Goal: Information Seeking & Learning: Learn about a topic

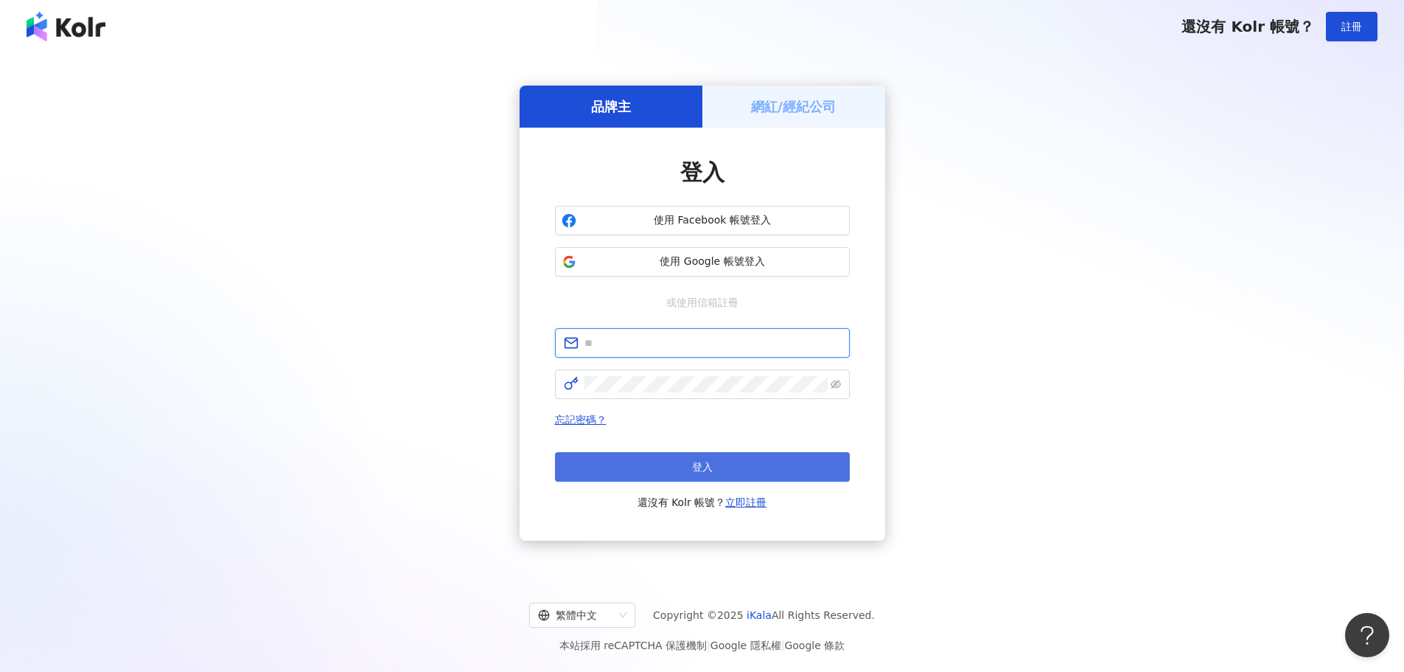
type input "**********"
click at [781, 472] on button "登入" at bounding box center [702, 466] width 295 height 29
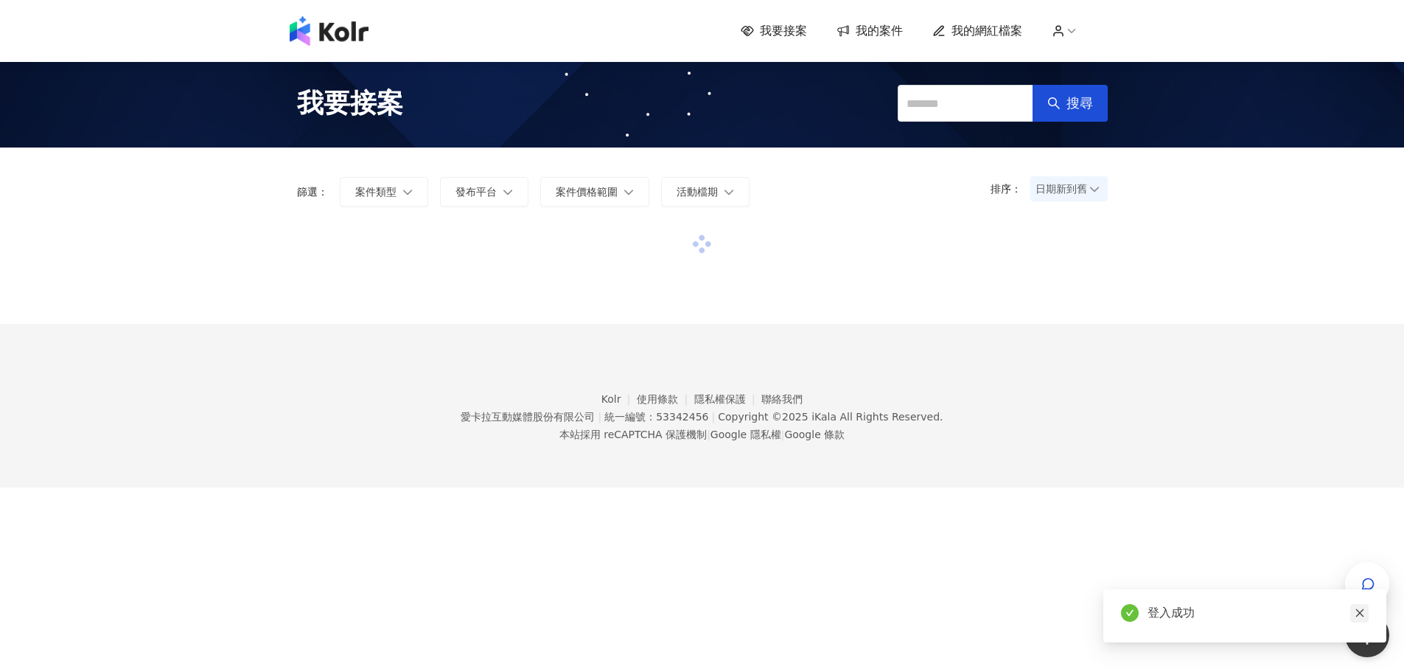
click at [1355, 615] on icon "close" at bounding box center [1360, 612] width 10 height 10
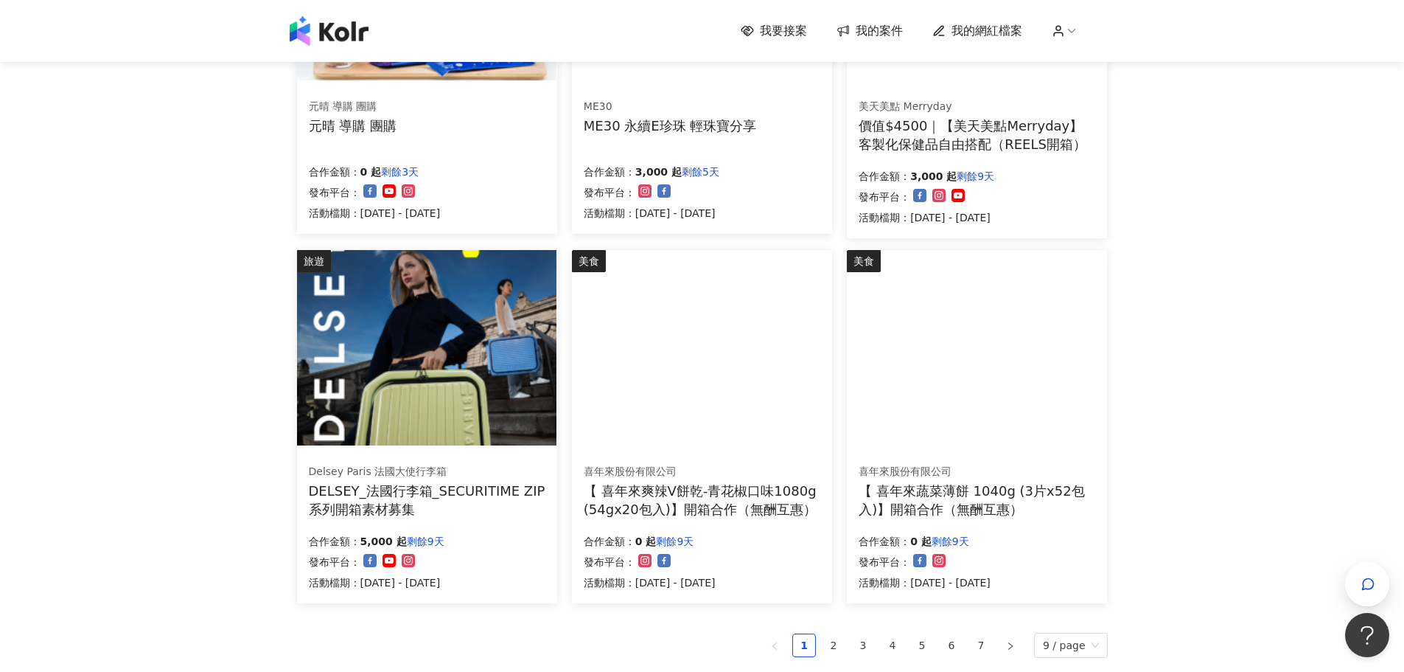
scroll to position [737, 0]
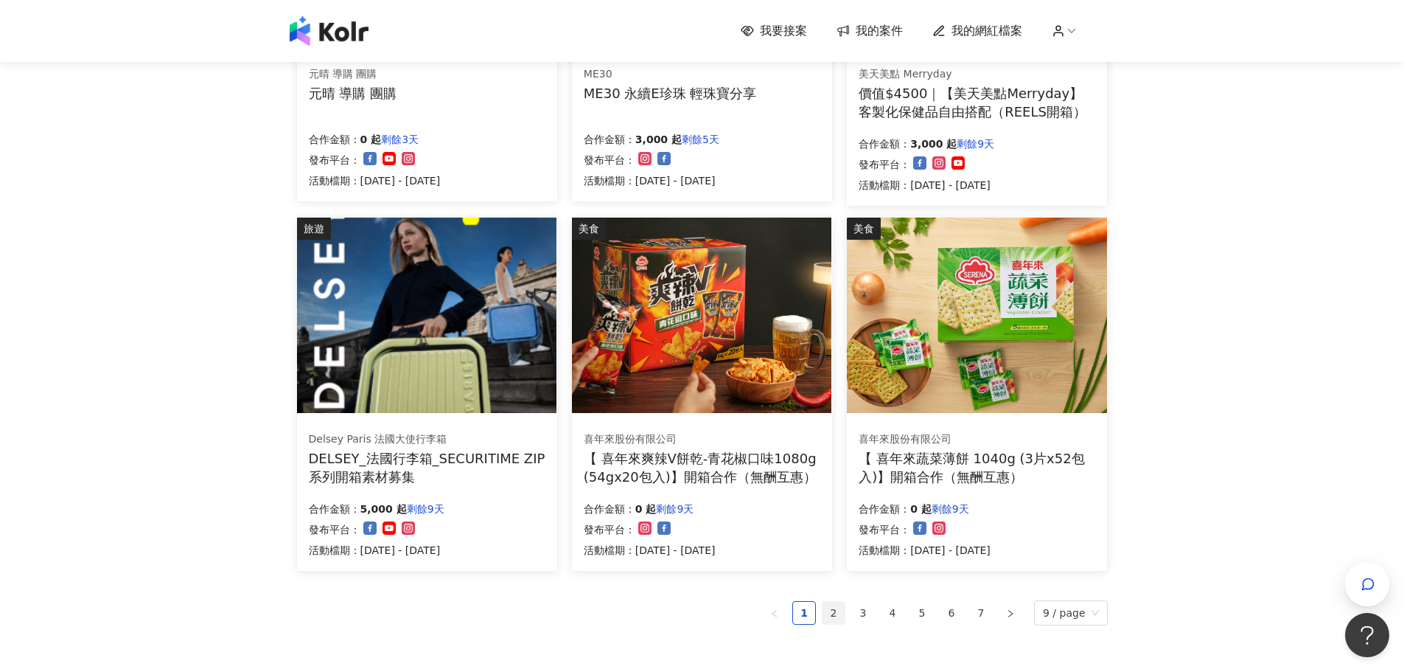
click at [844, 613] on link "2" at bounding box center [834, 612] width 22 height 22
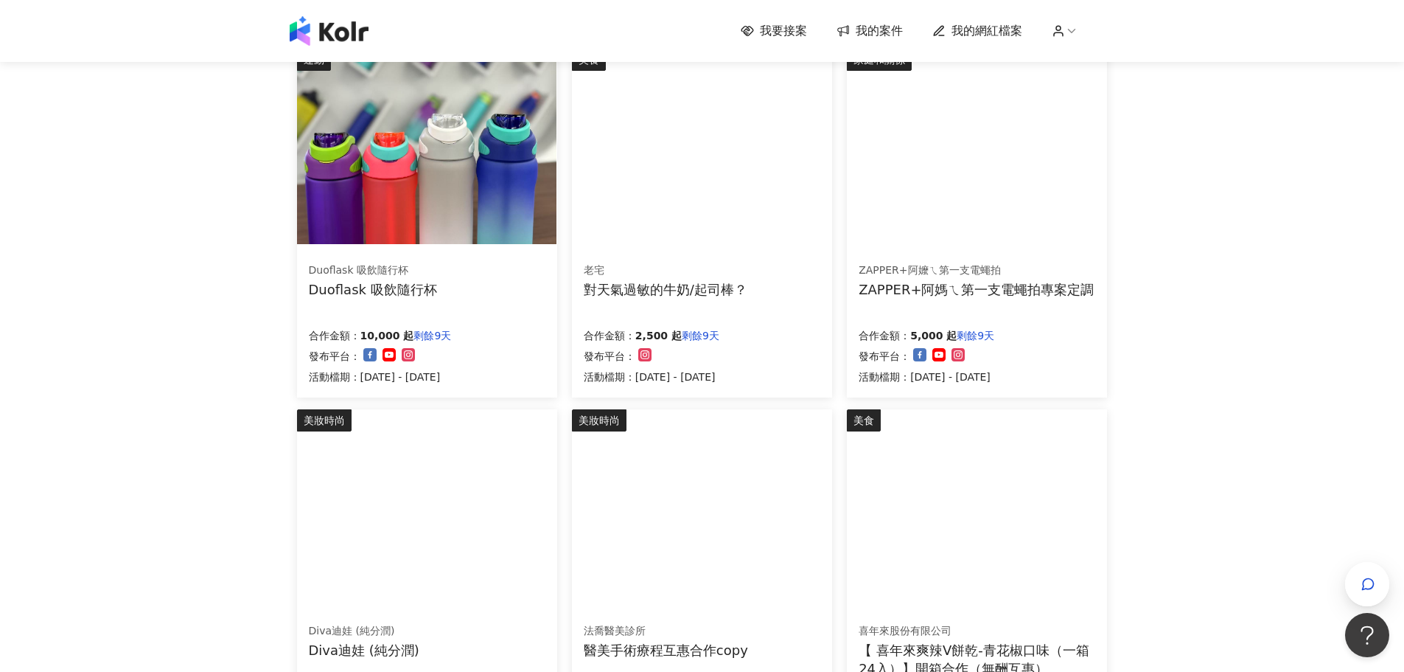
scroll to position [910, 0]
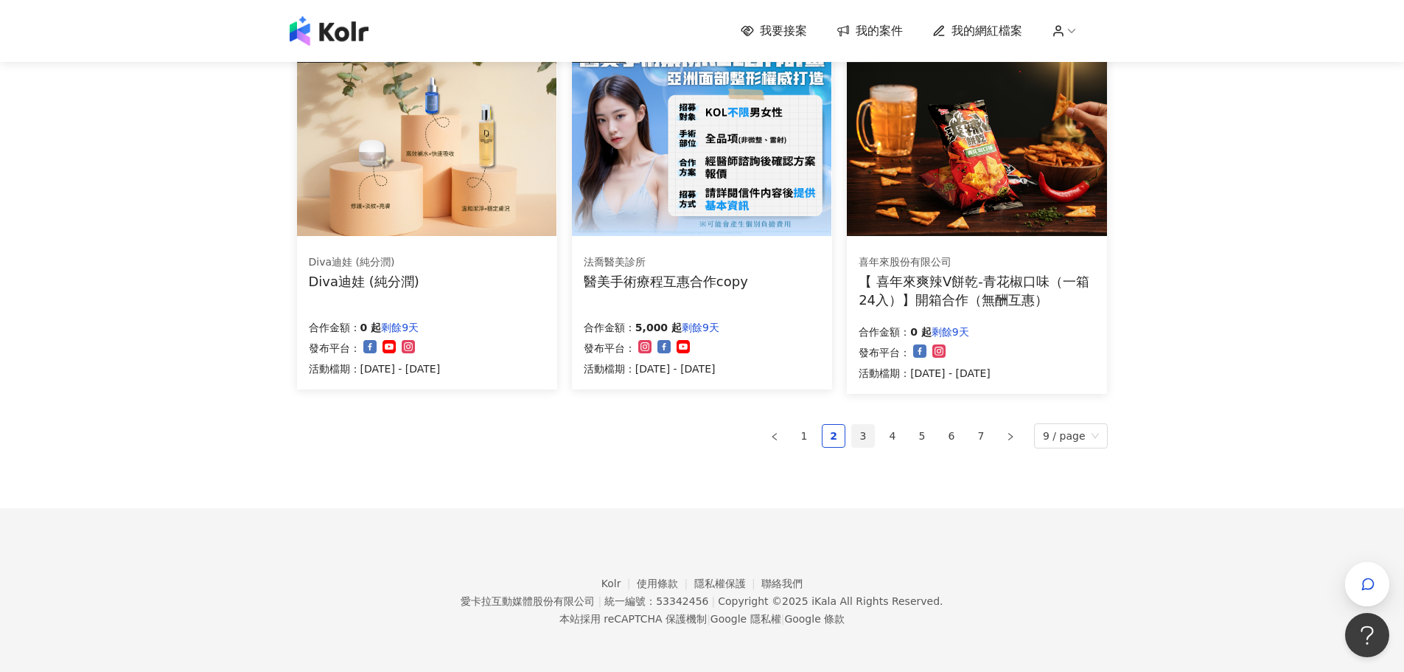
click at [870, 433] on link "3" at bounding box center [863, 436] width 22 height 22
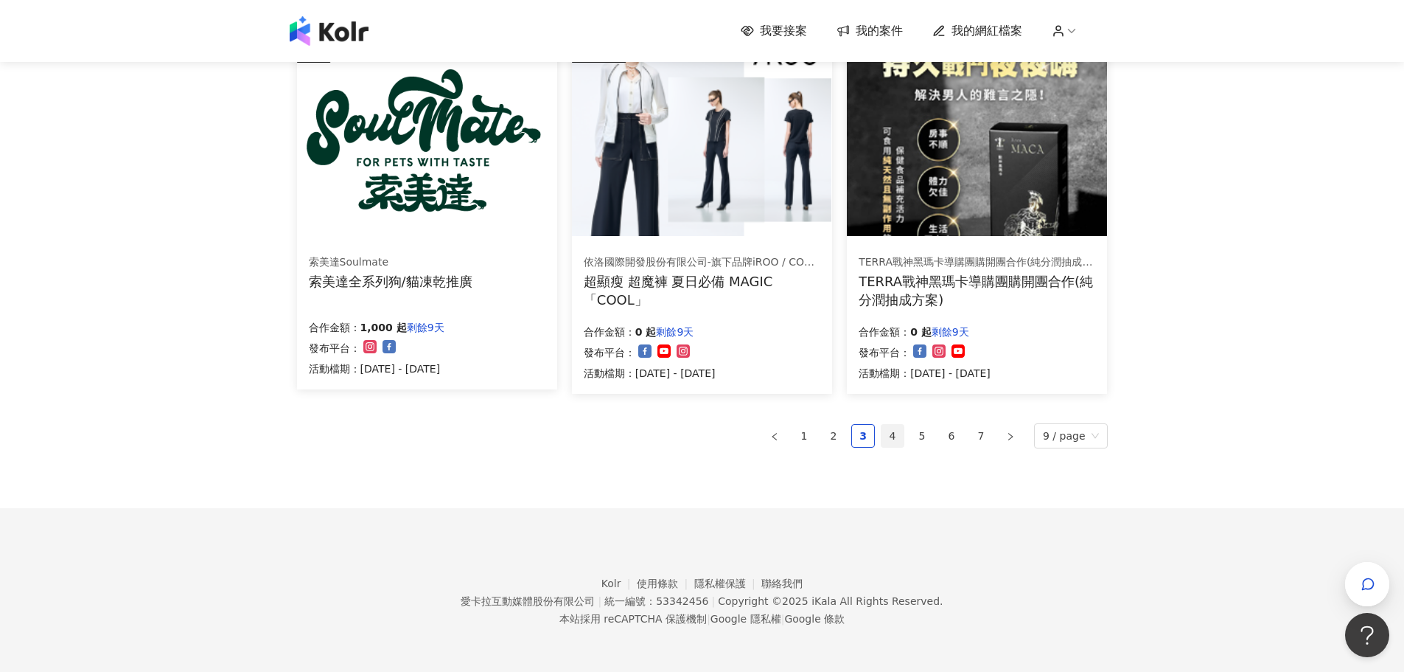
click at [890, 439] on link "4" at bounding box center [893, 436] width 22 height 22
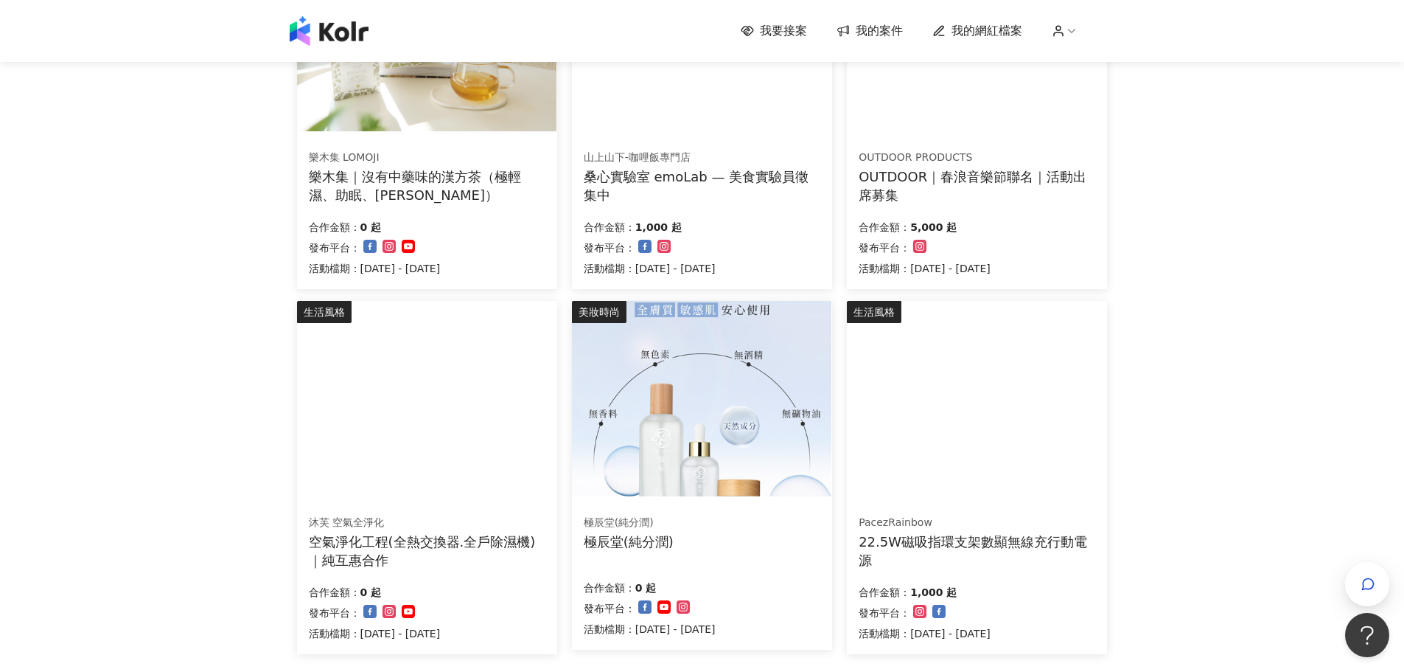
scroll to position [762, 0]
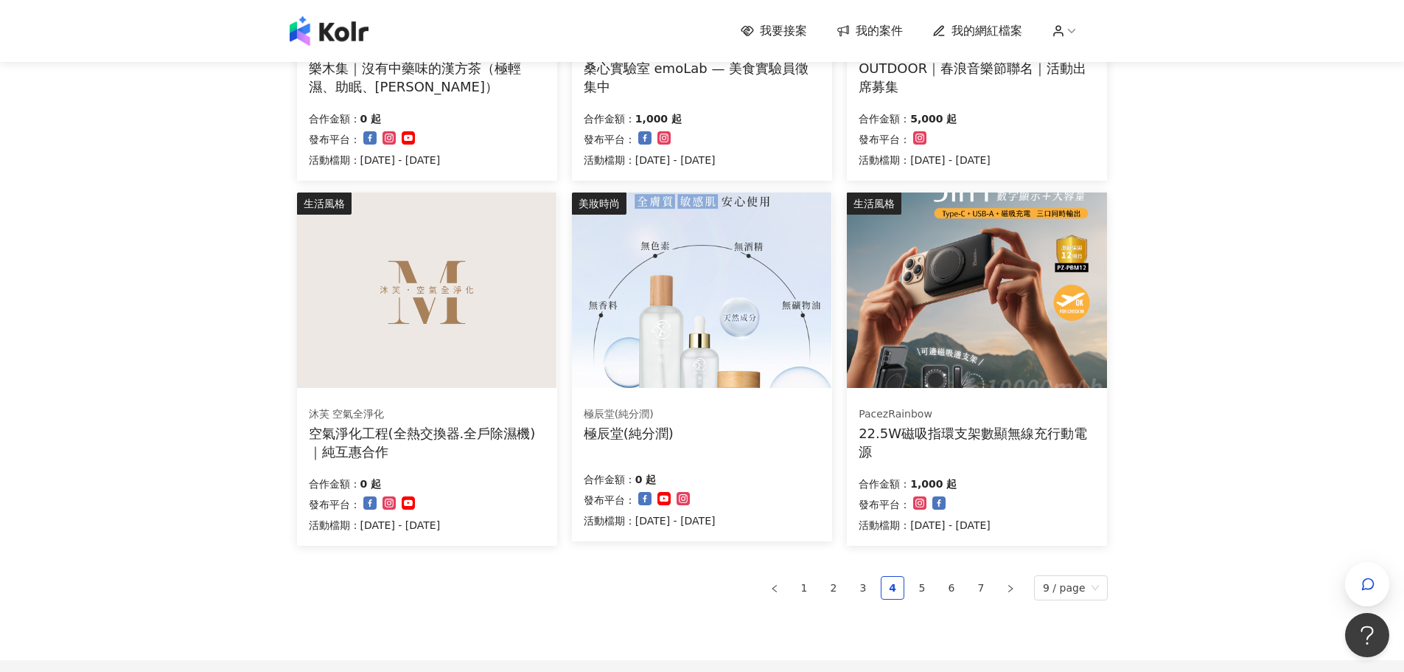
click at [658, 428] on div "極辰堂(純分潤)" at bounding box center [629, 433] width 90 height 18
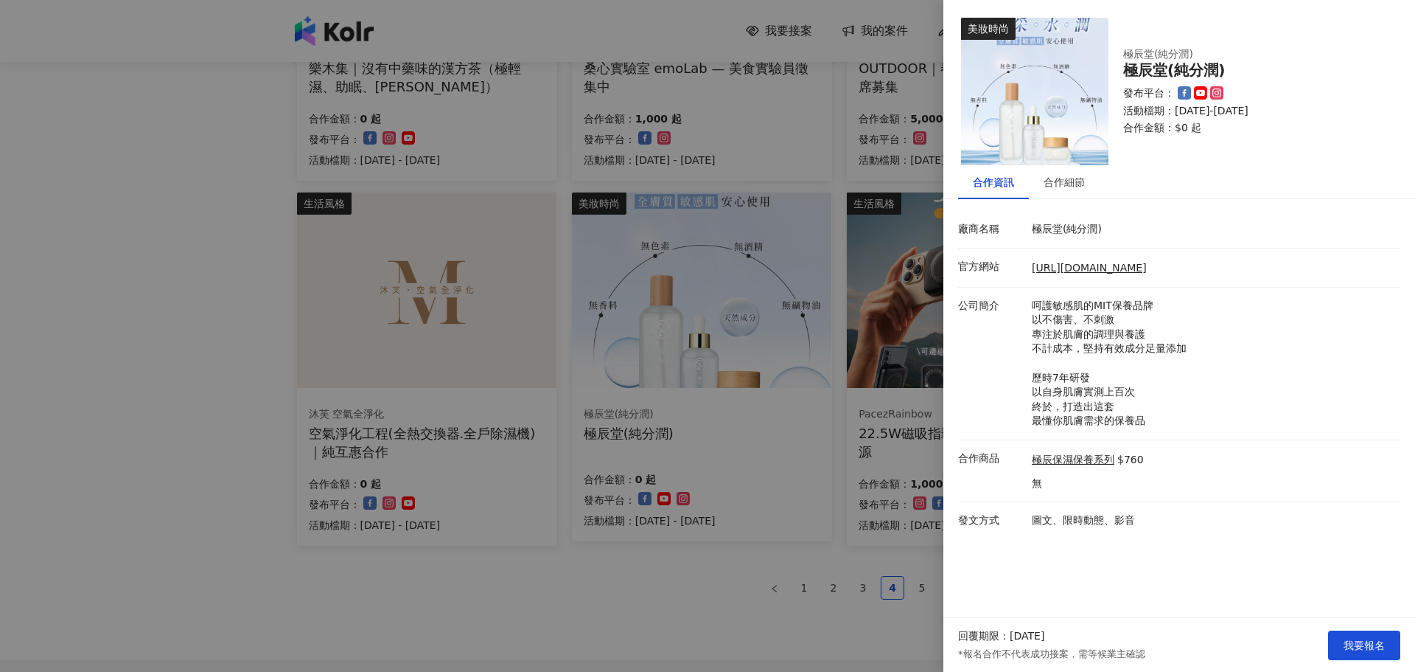
click at [764, 475] on div at bounding box center [707, 336] width 1415 height 672
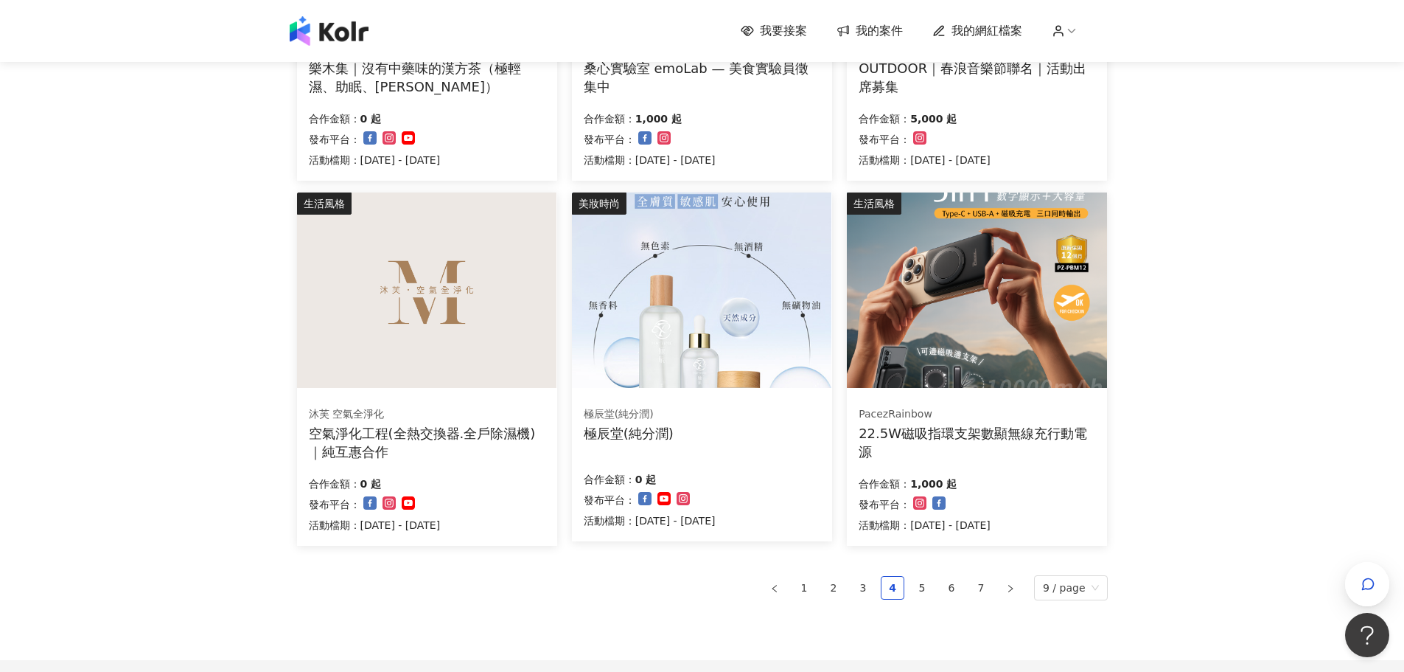
click at [763, 475] on div "合作金額： 0 起 發布平台： 活動檔期：[DATE] - [DATE]" at bounding box center [702, 498] width 237 height 62
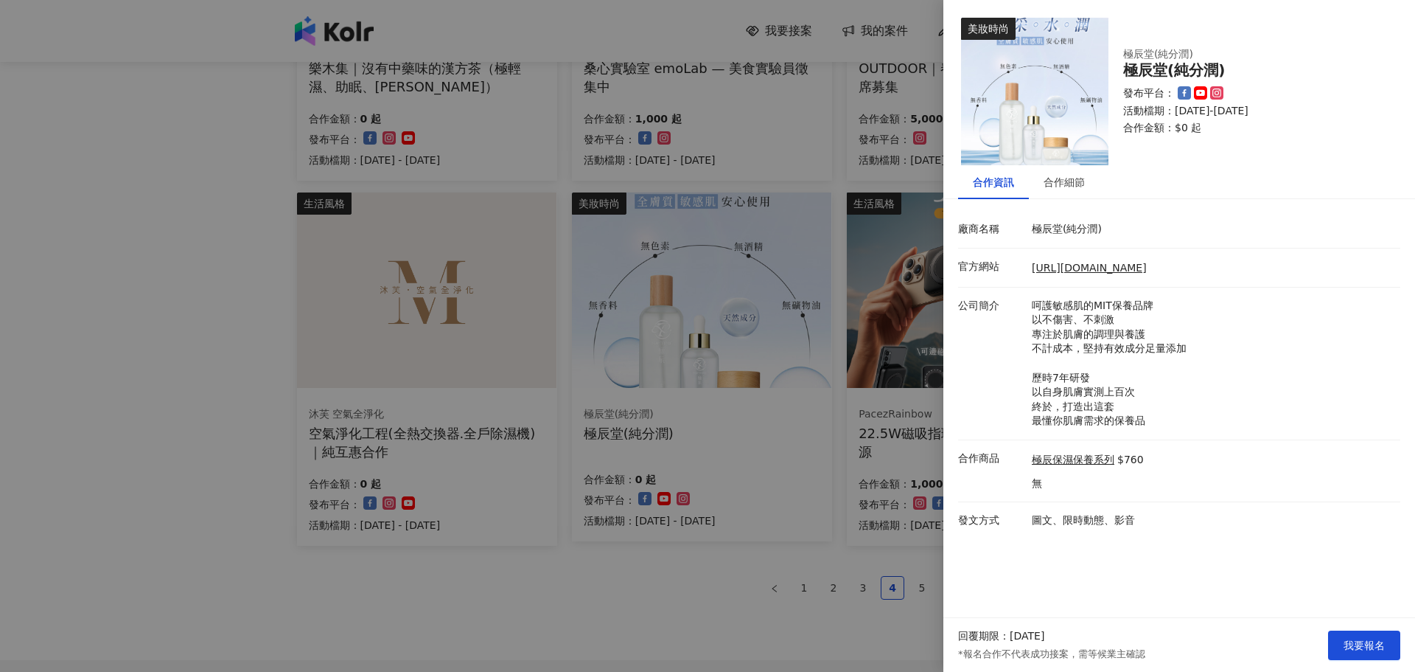
click at [15, 494] on div at bounding box center [707, 336] width 1415 height 672
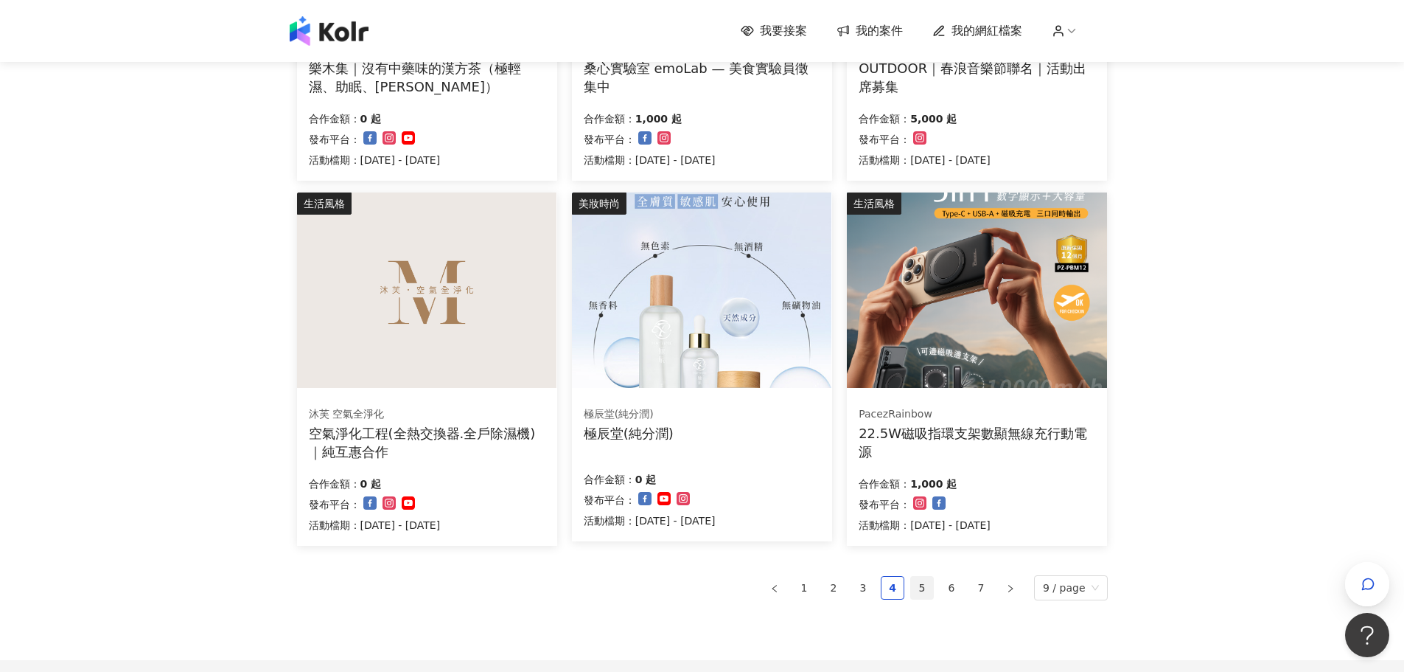
click at [931, 589] on link "5" at bounding box center [922, 587] width 22 height 22
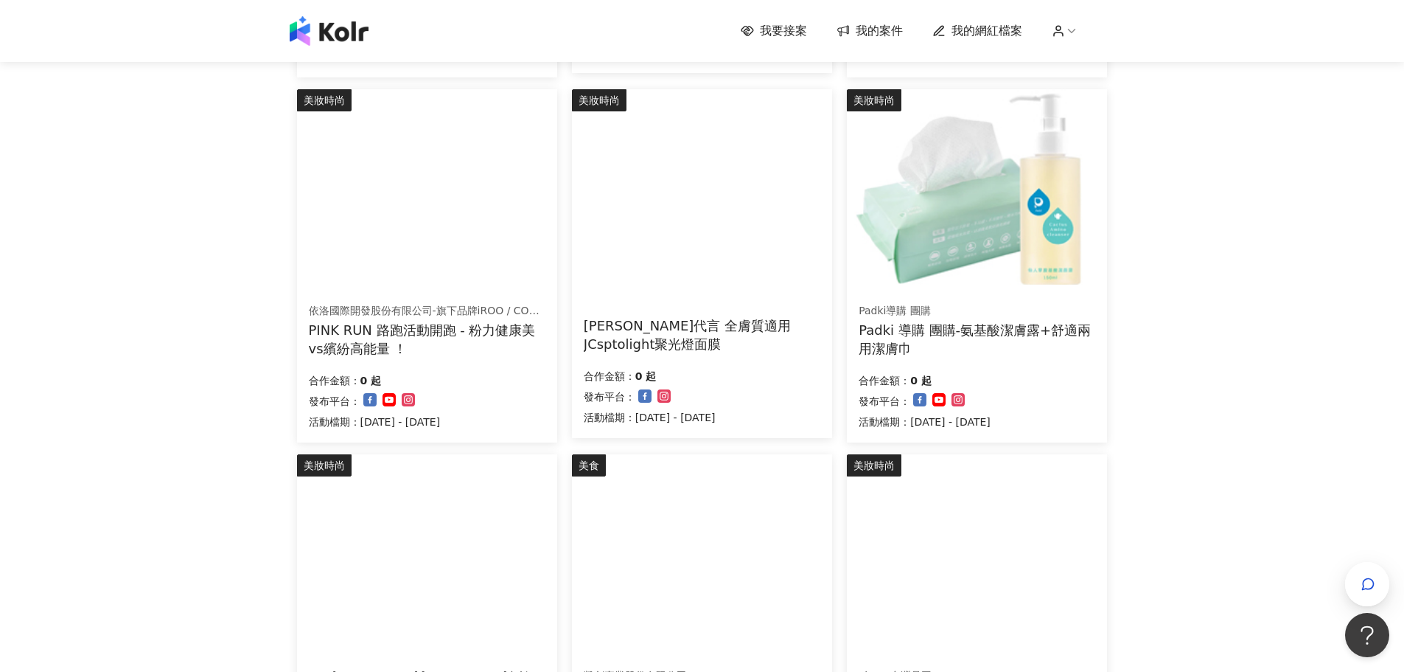
scroll to position [688, 0]
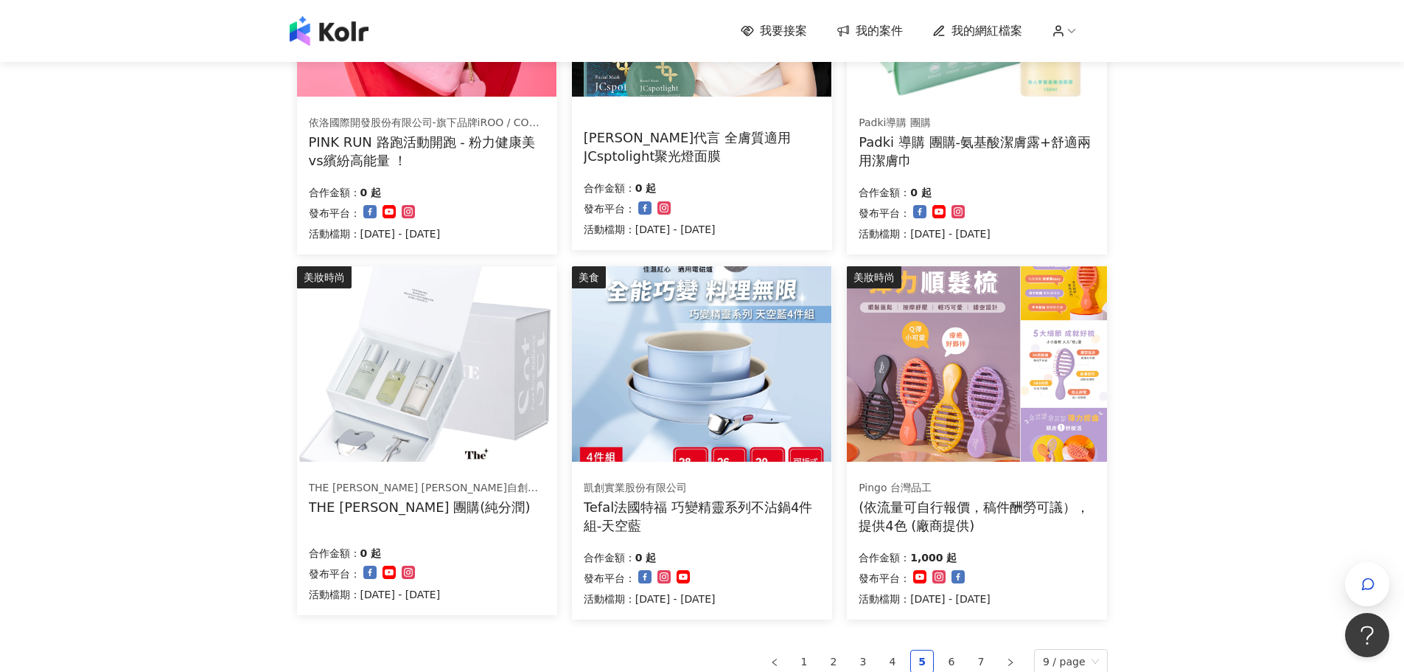
click at [367, 492] on div "THE [PERSON_NAME] [PERSON_NAME]自創品牌" at bounding box center [427, 488] width 236 height 15
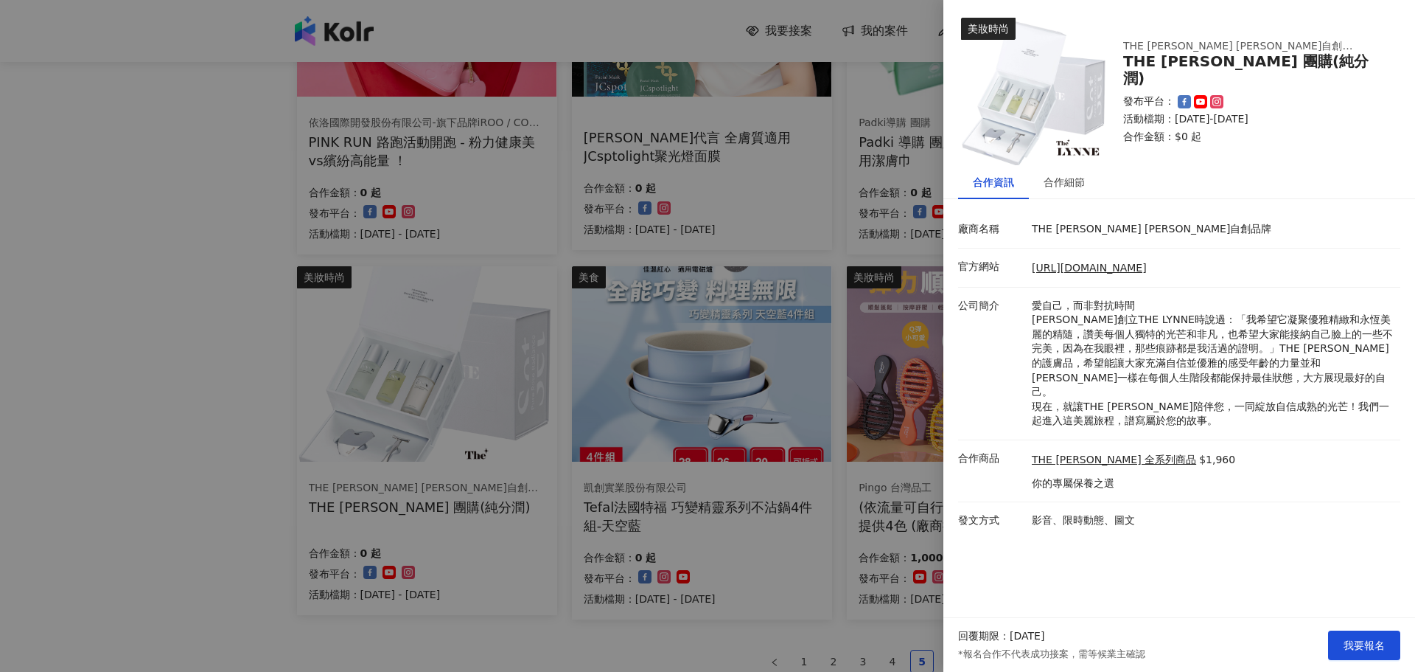
click at [374, 492] on div at bounding box center [707, 336] width 1415 height 672
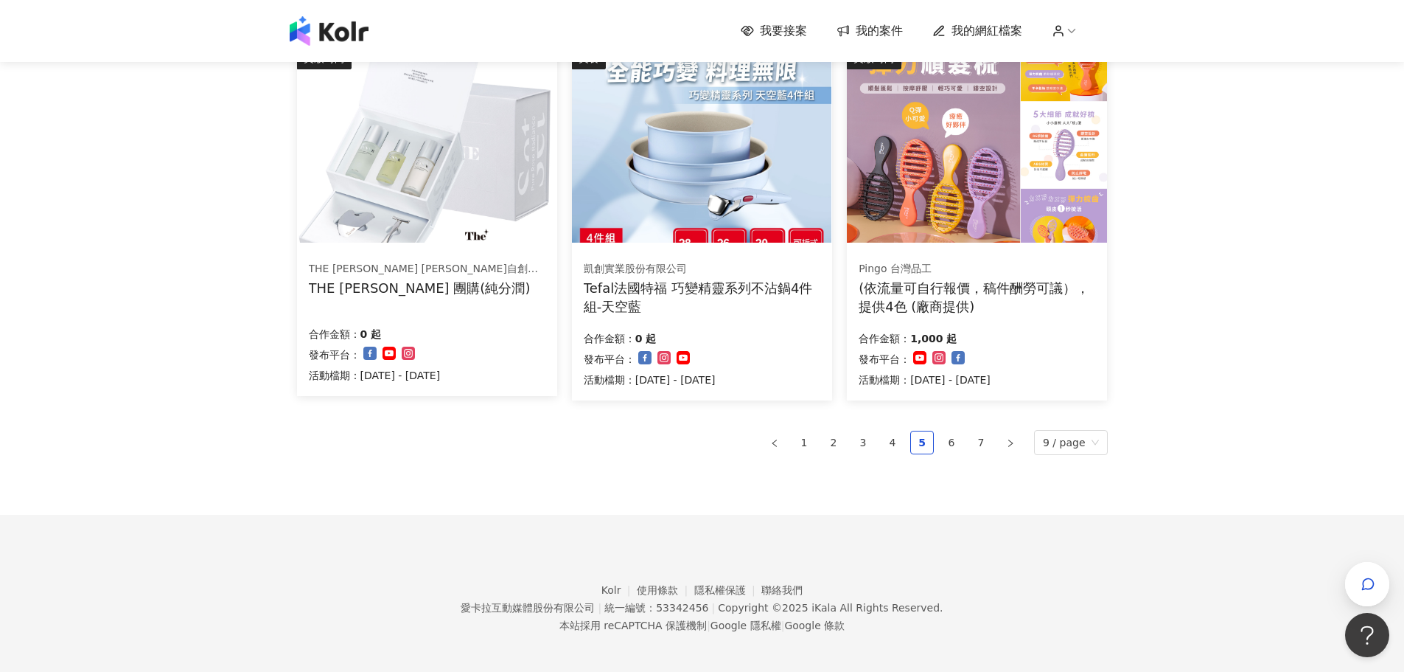
scroll to position [910, 0]
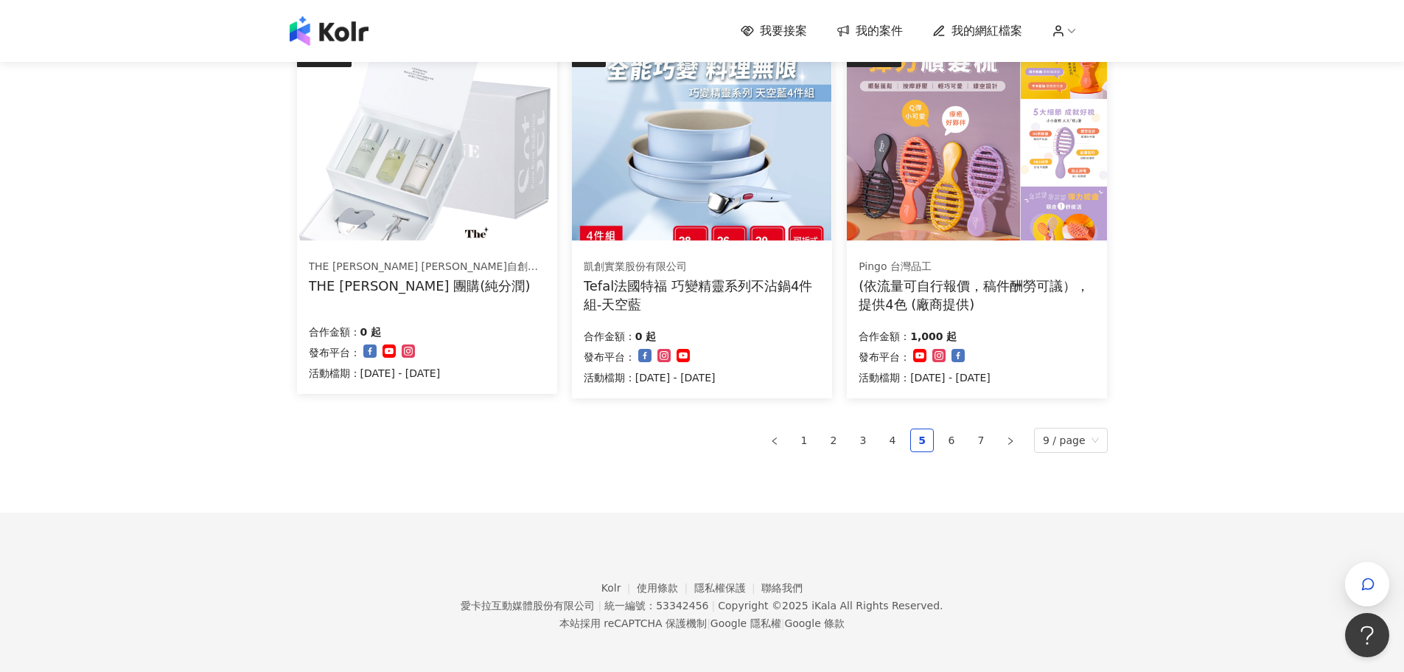
click at [422, 262] on div "THE [PERSON_NAME] [PERSON_NAME]自創品牌" at bounding box center [427, 266] width 236 height 15
click at [431, 283] on div "THE [PERSON_NAME] 團購(純分潤)" at bounding box center [427, 285] width 236 height 18
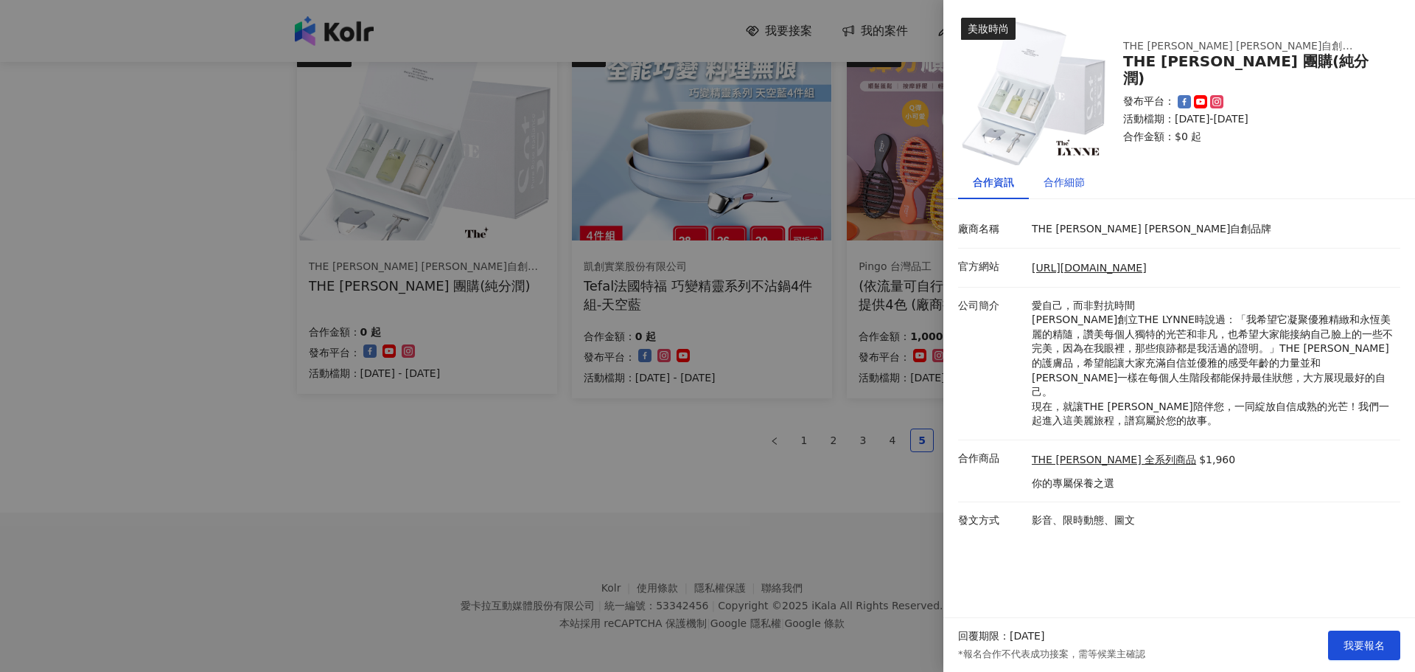
click at [1081, 182] on div "合作細節" at bounding box center [1064, 182] width 41 height 16
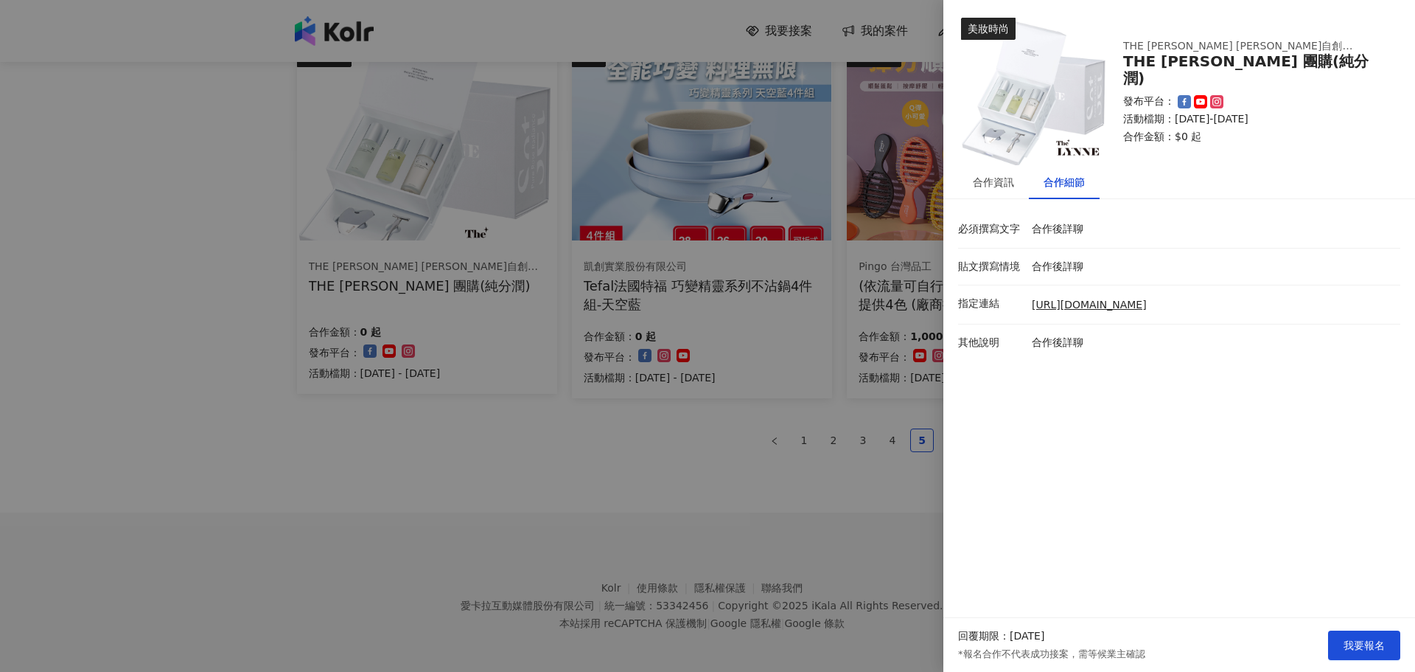
click at [500, 442] on div at bounding box center [707, 336] width 1415 height 672
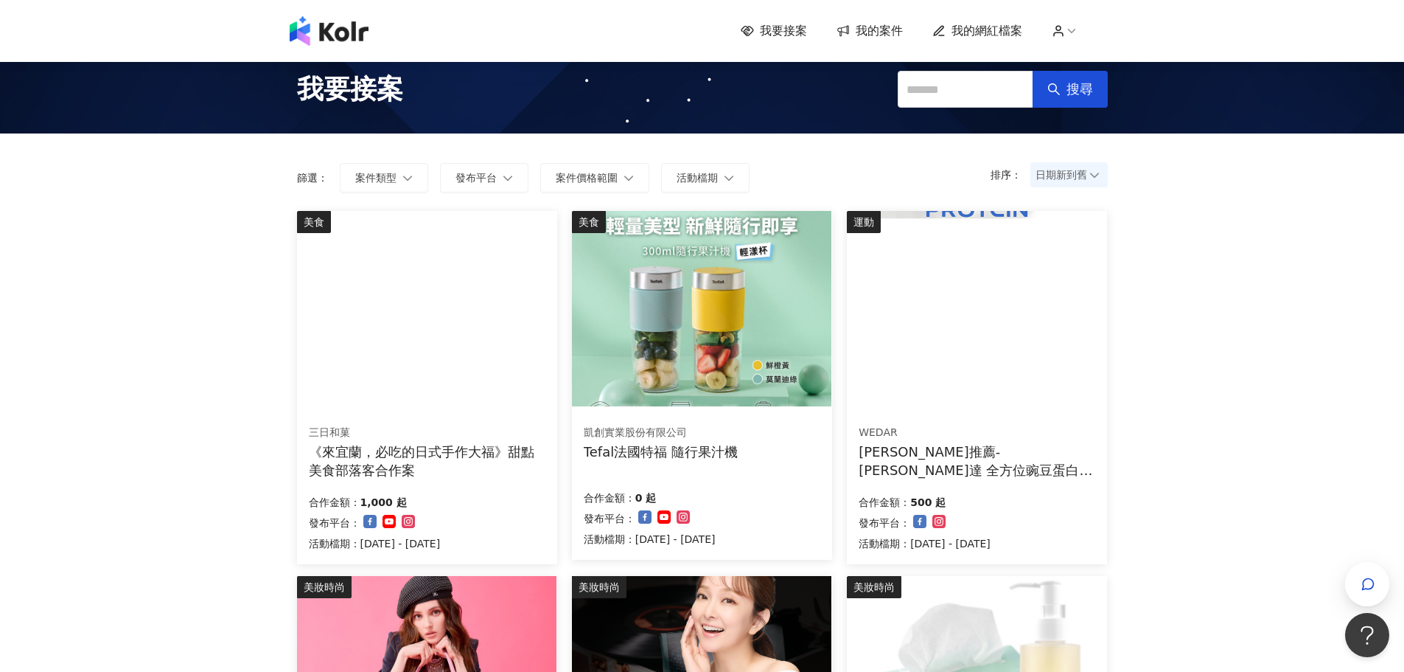
scroll to position [0, 0]
